Goal: Task Accomplishment & Management: Complete application form

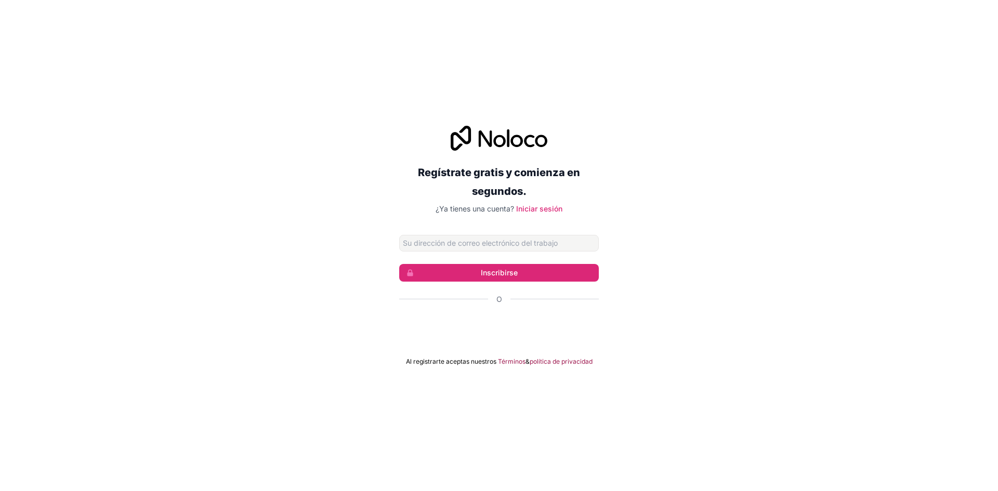
click at [501, 243] on input "Dirección de correo electrónico" at bounding box center [499, 243] width 200 height 17
type input "[EMAIL_ADDRESS][DOMAIN_NAME]"
click at [521, 270] on button "Inscribirse" at bounding box center [499, 273] width 200 height 18
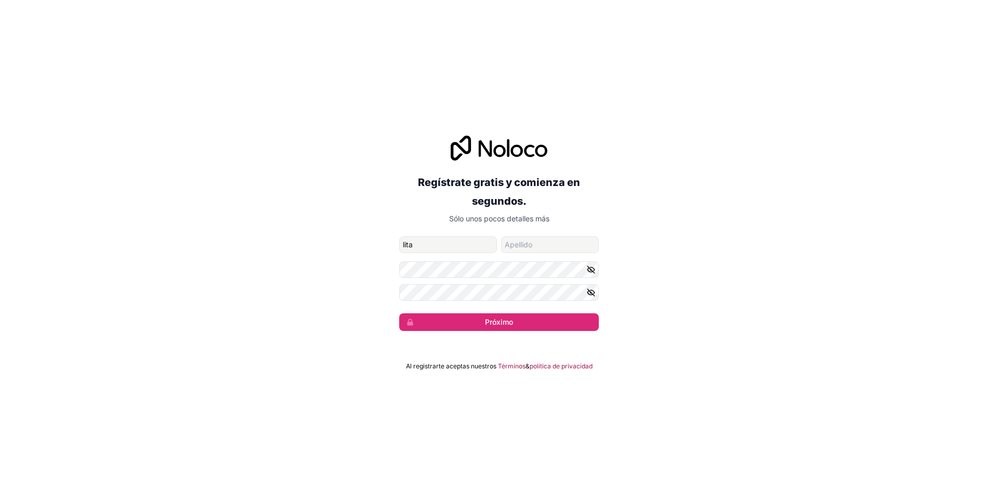
type input "lita"
click at [512, 247] on input "apellido" at bounding box center [550, 244] width 98 height 17
type input "dy"
click at [487, 322] on font "Próximo" at bounding box center [499, 321] width 28 height 9
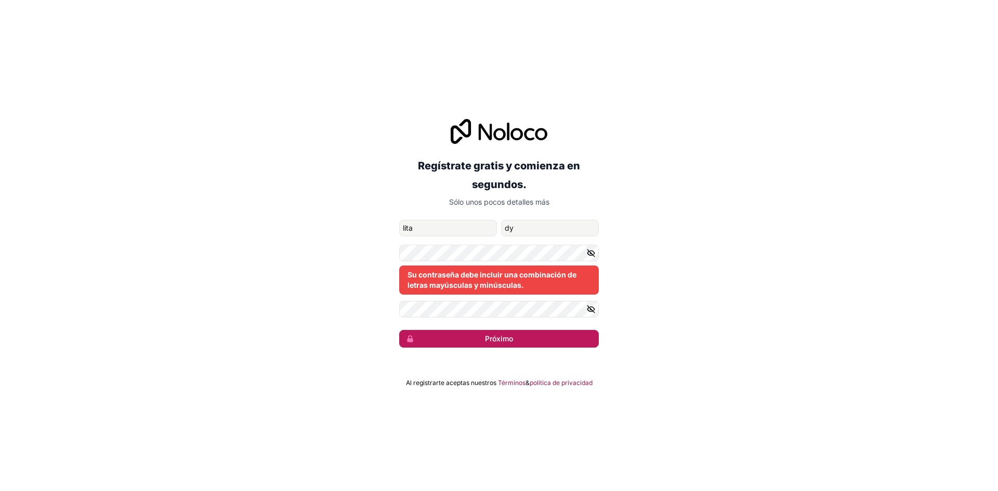
click at [491, 337] on font "Próximo" at bounding box center [499, 338] width 28 height 9
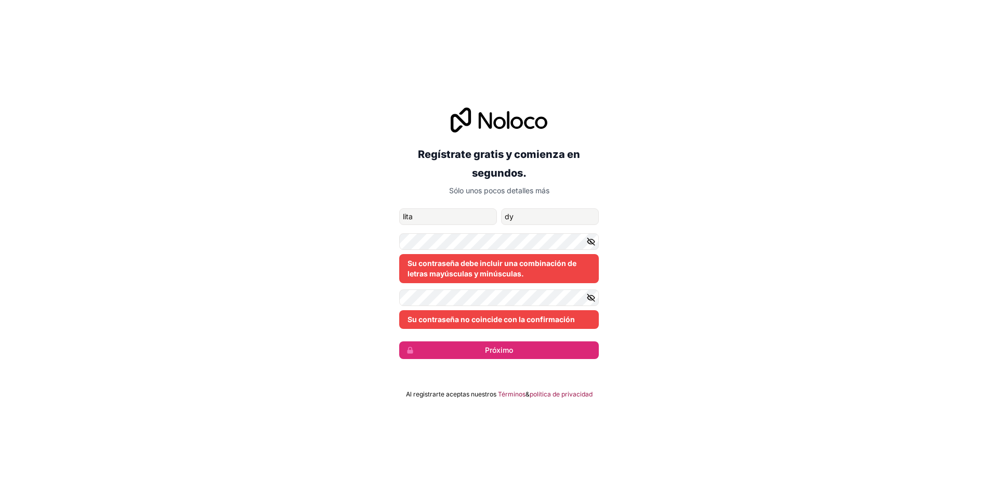
click at [587, 237] on icon "button" at bounding box center [590, 241] width 9 height 9
click at [595, 301] on icon "button" at bounding box center [590, 297] width 9 height 9
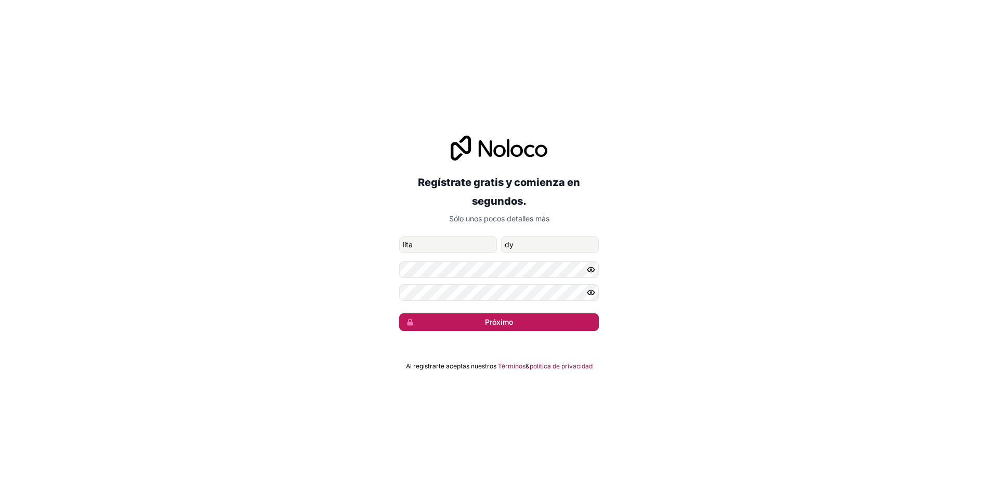
click at [489, 319] on font "Próximo" at bounding box center [499, 321] width 28 height 9
